Goal: Task Accomplishment & Management: Manage account settings

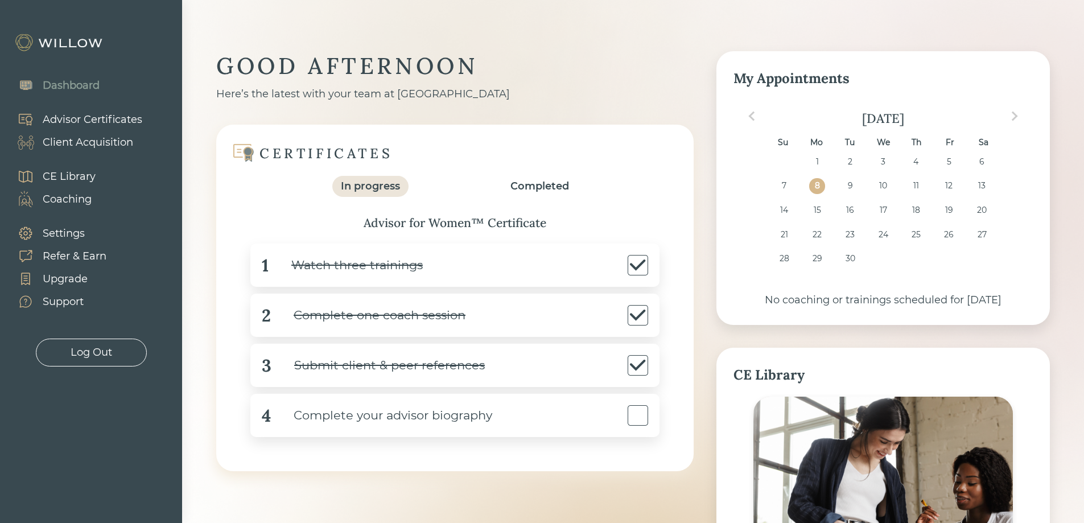
click at [70, 238] on div "Settings" at bounding box center [64, 233] width 42 height 15
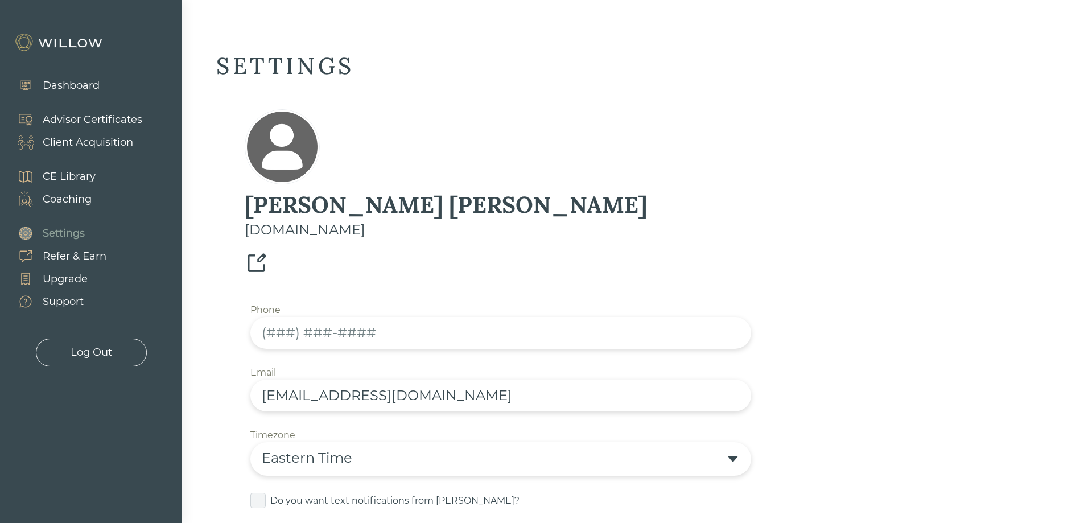
click at [66, 81] on div "Dashboard" at bounding box center [71, 85] width 57 height 15
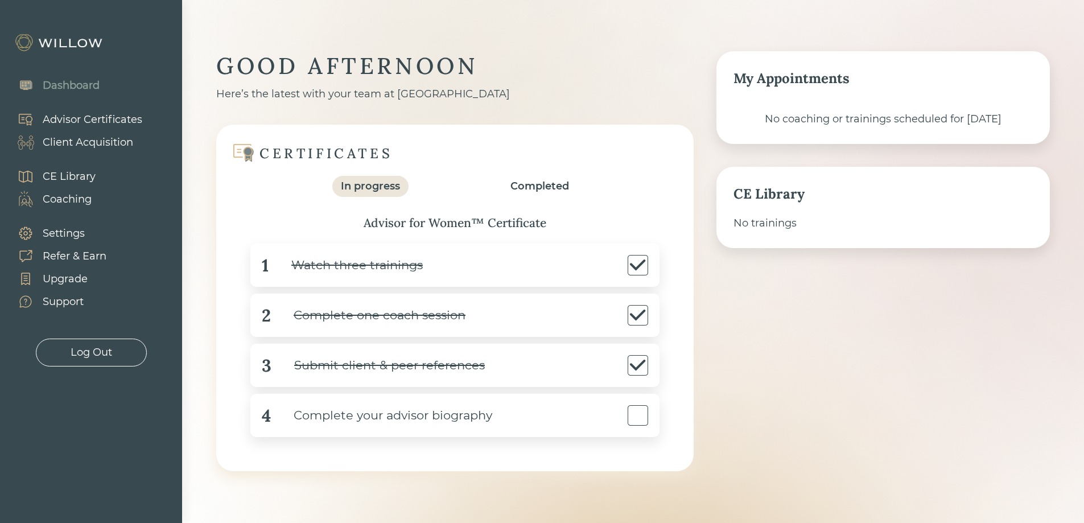
click at [88, 141] on div "Client Acquisition" at bounding box center [88, 142] width 90 height 15
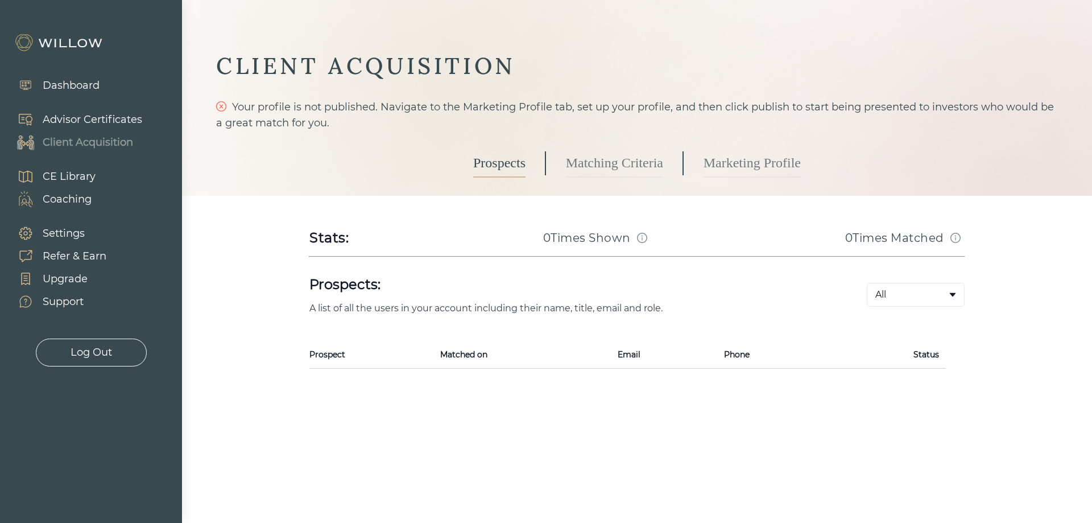
click at [633, 172] on link "Matching Criteria" at bounding box center [614, 163] width 97 height 28
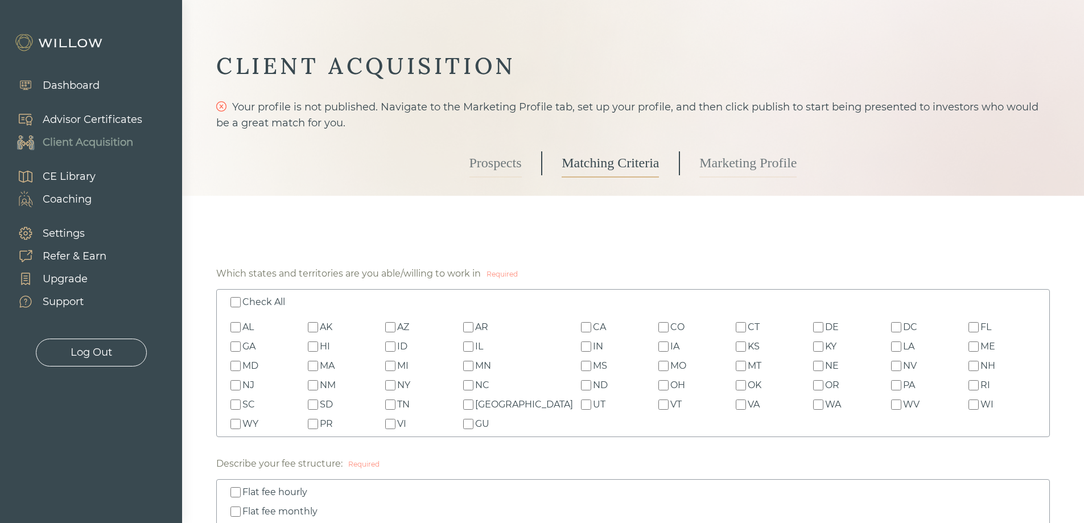
click at [734, 164] on link "Marketing Profile" at bounding box center [747, 163] width 97 height 28
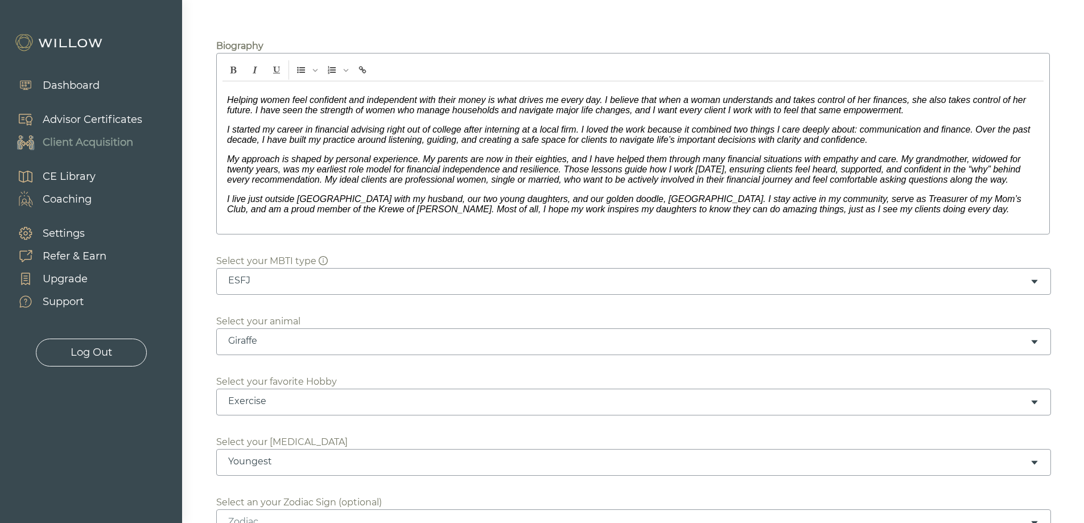
scroll to position [228, 0]
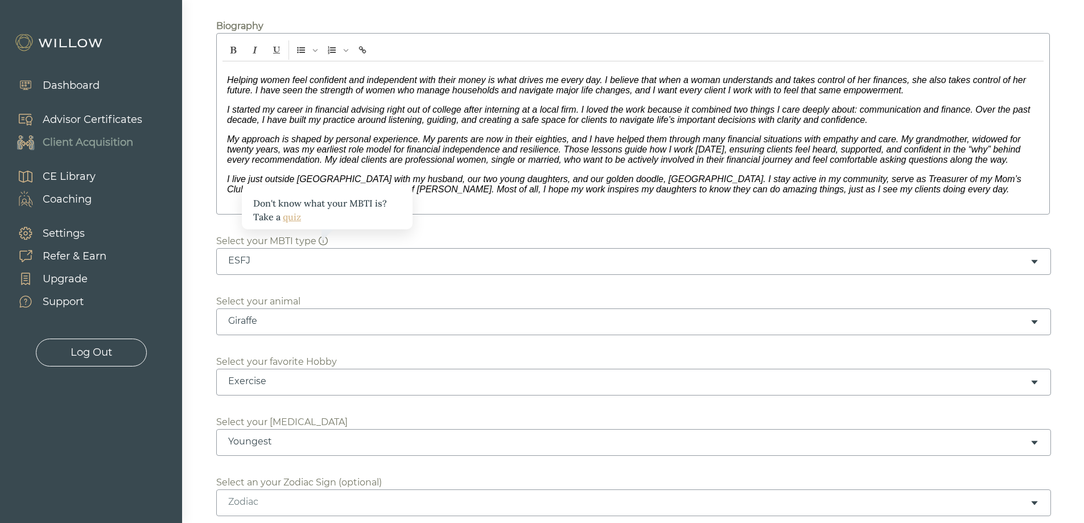
click at [286, 321] on div "Giraffe" at bounding box center [629, 321] width 802 height 13
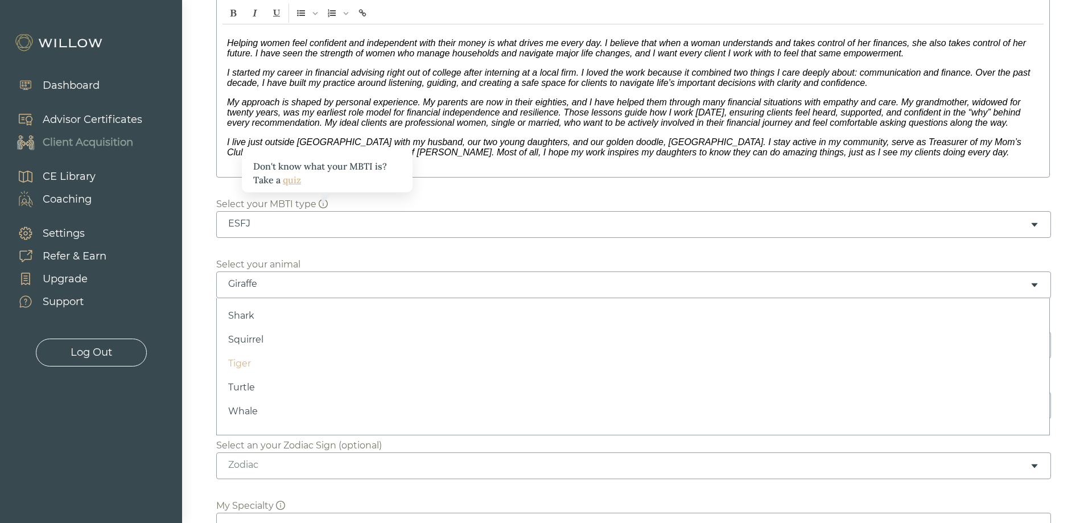
scroll to position [285, 0]
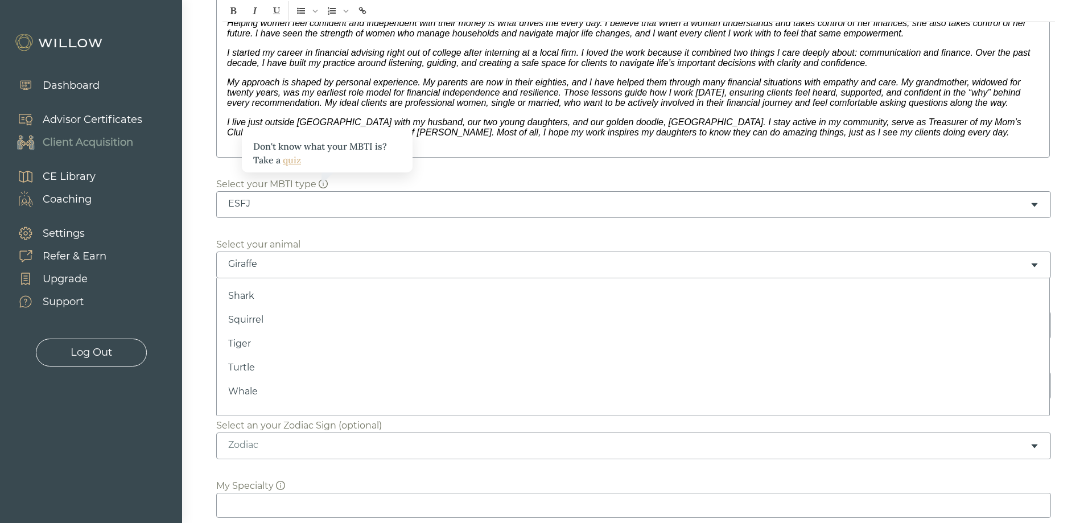
click at [201, 321] on div at bounding box center [542, 261] width 1084 height 523
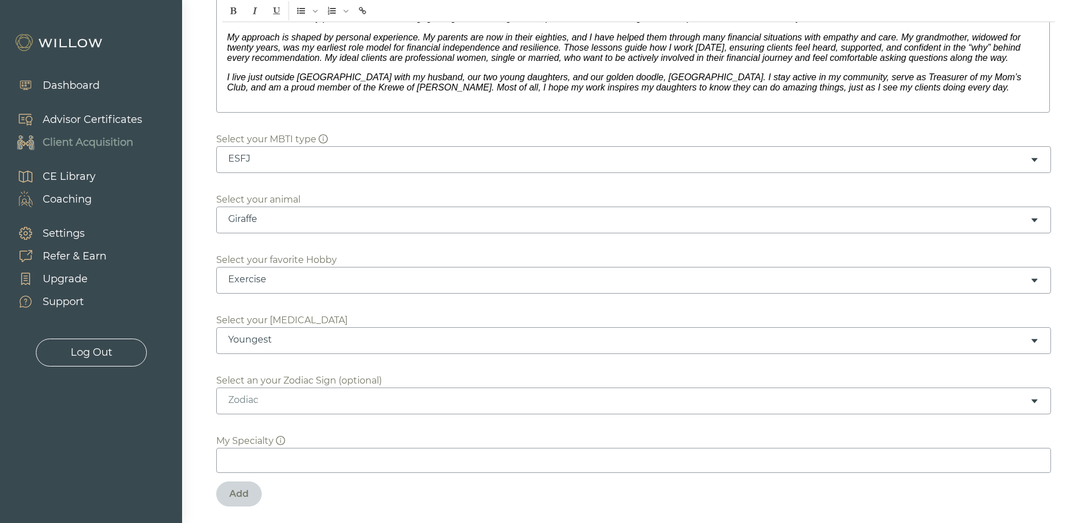
scroll to position [341, 0]
